Goal: Navigation & Orientation: Find specific page/section

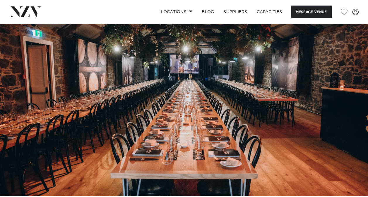
click at [115, 11] on div "Locations Auckland Wellington Christchurch Queenstown Hamilton Northland Bay of…" at bounding box center [184, 12] width 358 height 13
click at [181, 11] on link "Locations" at bounding box center [176, 12] width 41 height 13
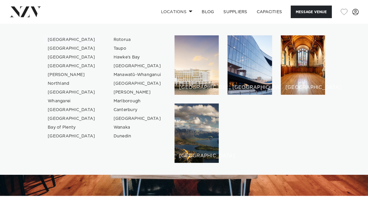
click at [59, 40] on link "[GEOGRAPHIC_DATA]" at bounding box center [71, 39] width 57 height 9
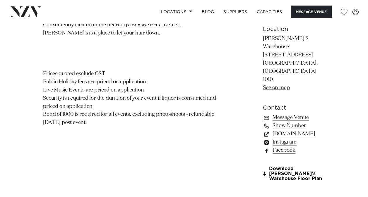
scroll to position [401, 0]
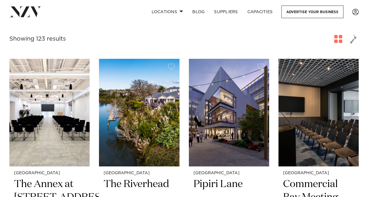
scroll to position [211, 0]
